Goal: Task Accomplishment & Management: Use online tool/utility

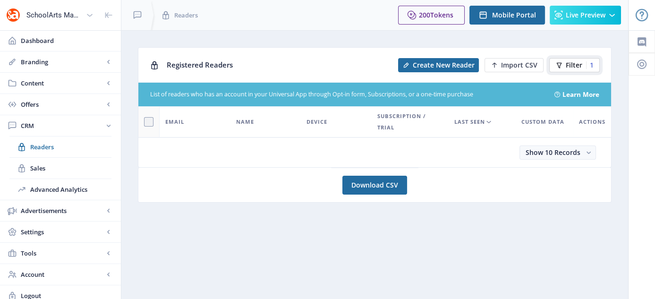
click at [576, 64] on span "Filter" at bounding box center [574, 65] width 17 height 8
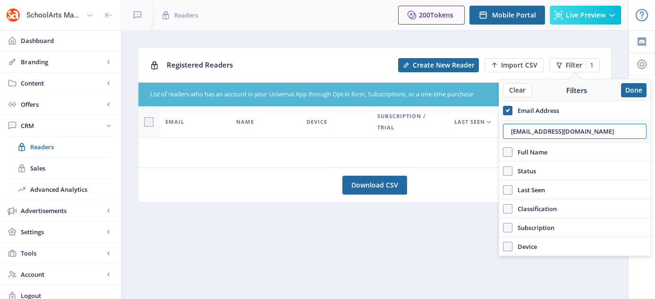
drag, startPoint x: 598, startPoint y: 131, endPoint x: 477, endPoint y: 152, distance: 122.7
click at [477, 152] on nb-layout "SchoolArts Magazine Dashboard Branding App Appearance Brand Brief Pages SEO Web…" at bounding box center [327, 153] width 655 height 306
drag, startPoint x: 581, startPoint y: 132, endPoint x: 535, endPoint y: 136, distance: 45.5
click at [535, 136] on input "[EMAIL_ADDRESS][DOMAIN_NAME]" at bounding box center [575, 131] width 144 height 15
click at [532, 132] on input "[EMAIL_ADDRESS][DOMAIN_NAME]" at bounding box center [575, 131] width 144 height 15
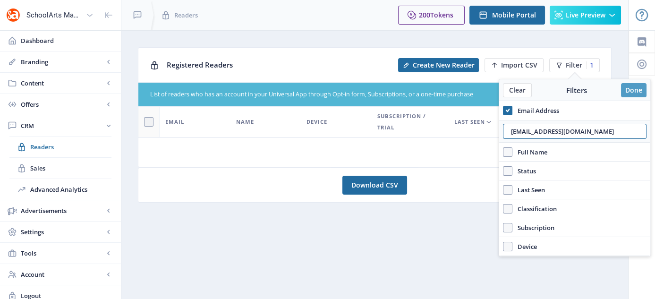
type input "[EMAIL_ADDRESS][DOMAIN_NAME]"
click at [638, 88] on button "Done" at bounding box center [633, 90] width 25 height 14
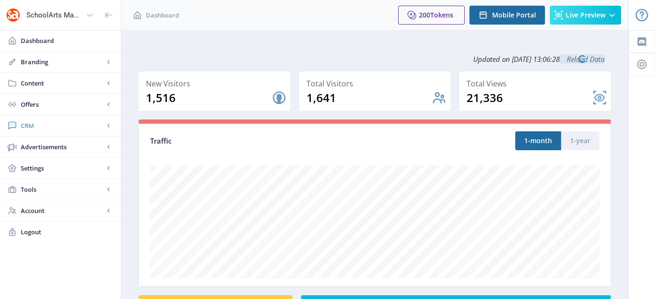
click at [36, 127] on span "CRM" at bounding box center [62, 125] width 83 height 9
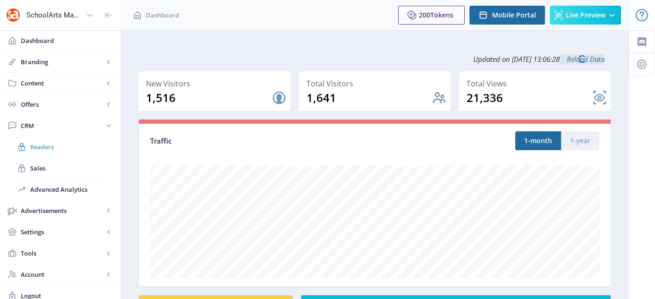
click at [39, 143] on span "Readers" at bounding box center [70, 146] width 81 height 9
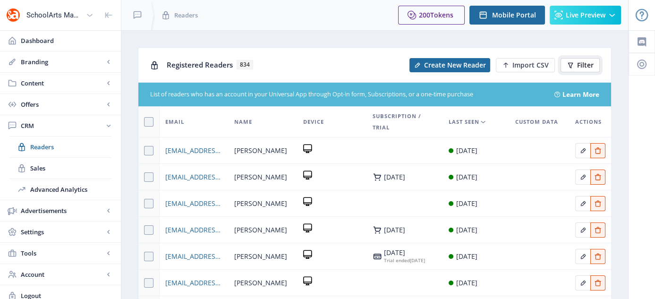
click at [586, 59] on button "Filter" at bounding box center [579, 65] width 39 height 14
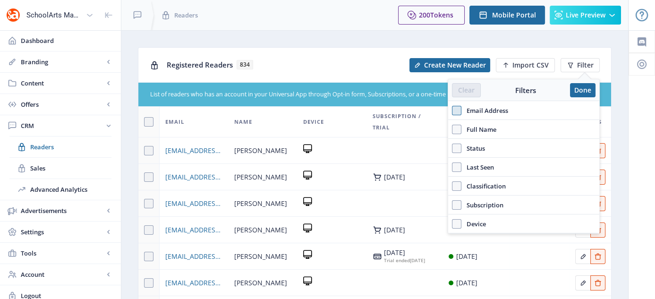
click at [458, 112] on span at bounding box center [456, 110] width 9 height 9
click at [452, 110] on input "Email Address" at bounding box center [452, 110] width 0 height 0
checkbox input "true"
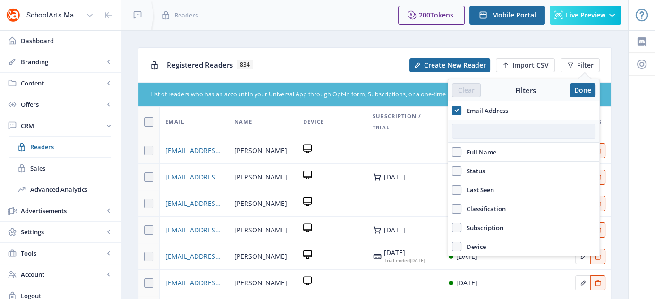
click at [472, 129] on input "text" at bounding box center [524, 131] width 144 height 15
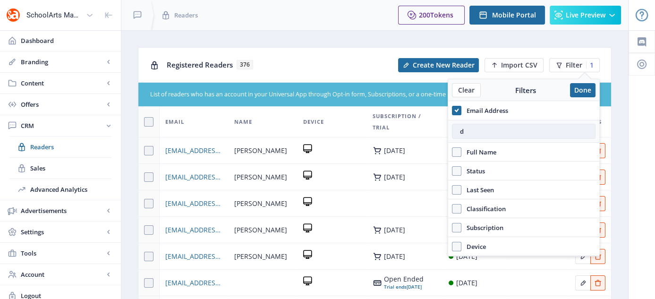
drag, startPoint x: 455, startPoint y: 130, endPoint x: 475, endPoint y: 130, distance: 19.8
click at [475, 130] on input "d" at bounding box center [524, 131] width 144 height 15
paste input "[PERSON_NAME][EMAIL_ADDRESS][DOMAIN_NAME]"
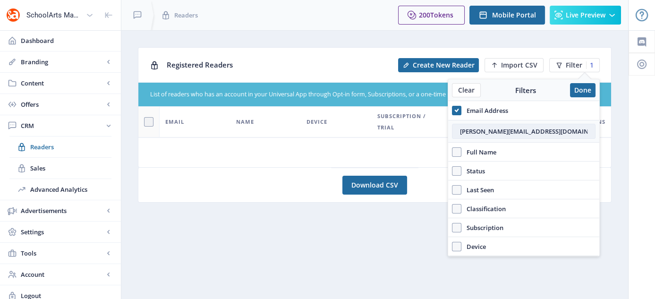
click at [459, 132] on input "[PERSON_NAME][EMAIL_ADDRESS][DOMAIN_NAME]" at bounding box center [524, 131] width 144 height 15
type input "[EMAIL_ADDRESS][DOMAIN_NAME]"
click at [592, 88] on button "Done" at bounding box center [582, 90] width 25 height 14
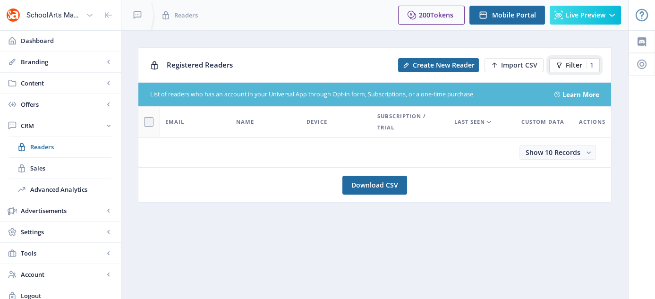
click at [570, 63] on span "Filter" at bounding box center [574, 65] width 17 height 8
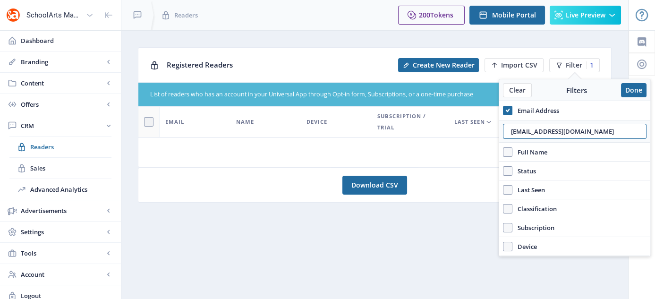
drag, startPoint x: 582, startPoint y: 127, endPoint x: 475, endPoint y: 135, distance: 107.9
click at [475, 135] on nb-layout "SchoolArts Magazine Dashboard Branding App Appearance Brand Brief Pages SEO Web…" at bounding box center [327, 153] width 655 height 306
paste input "[EMAIL_ADDRESS][DOMAIN_NAME]"
type input "[EMAIL_ADDRESS][DOMAIN_NAME]"
click at [630, 92] on button "Done" at bounding box center [633, 90] width 25 height 14
